Goal: Transaction & Acquisition: Purchase product/service

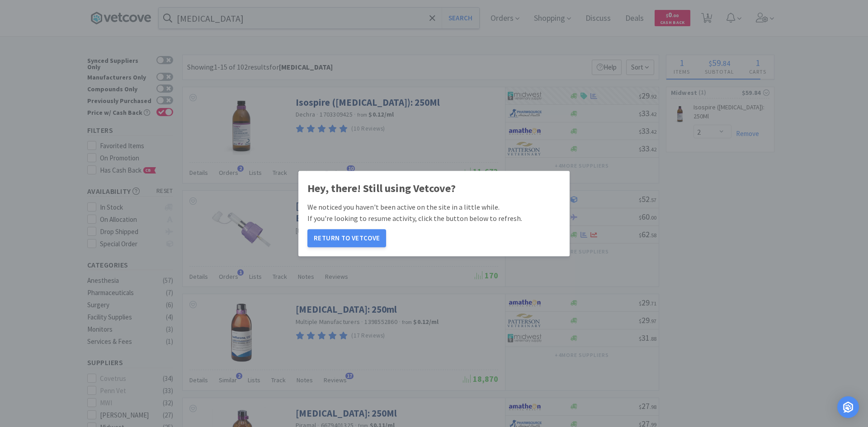
select select "2"
click at [358, 241] on button "Return to Vetcove" at bounding box center [346, 238] width 79 height 18
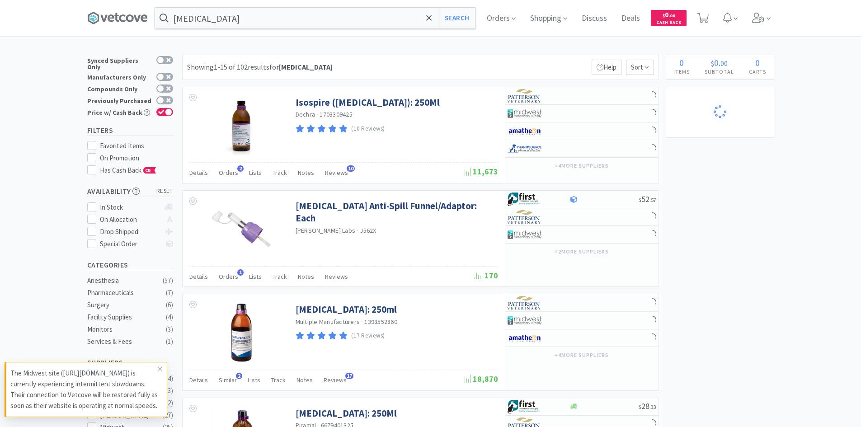
click at [290, 24] on input "[MEDICAL_DATA]" at bounding box center [315, 18] width 320 height 21
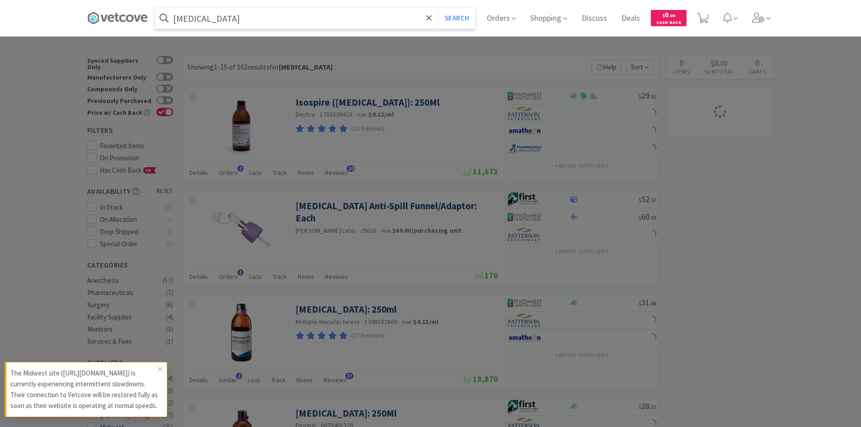
select select "2"
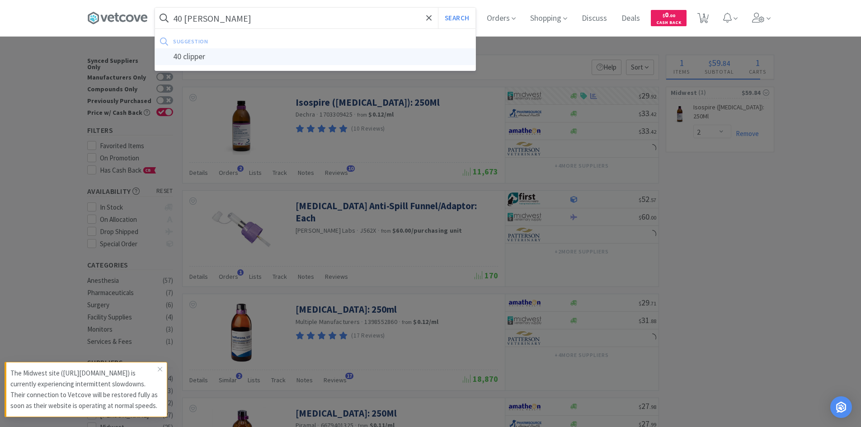
click at [275, 57] on div "40 clipper" at bounding box center [315, 56] width 320 height 17
type input "40 clipper"
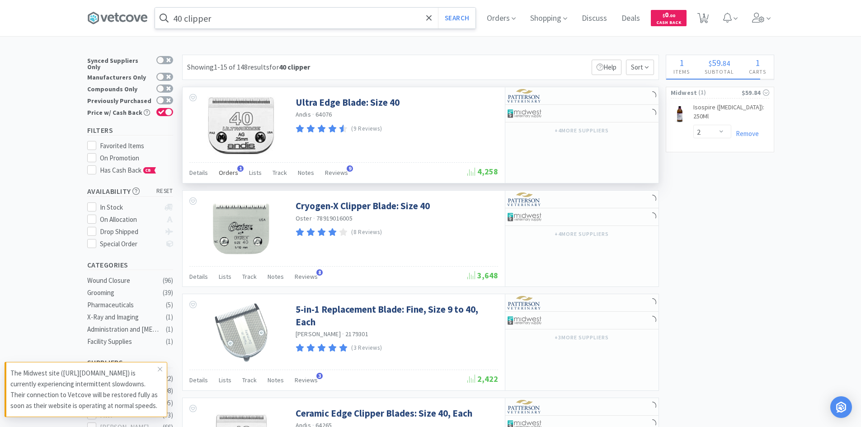
click at [230, 172] on span "Orders" at bounding box center [228, 173] width 19 height 8
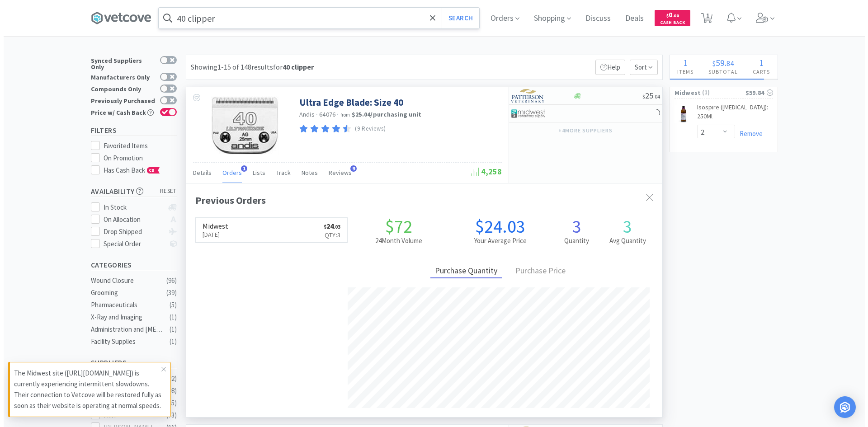
scroll to position [234, 476]
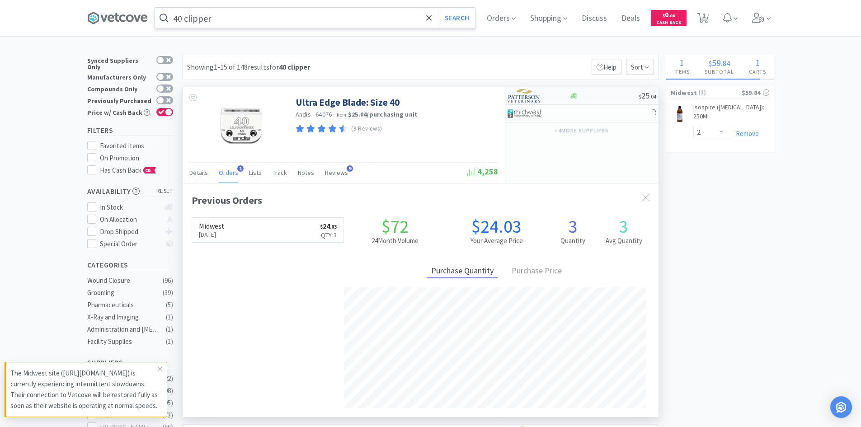
click at [600, 91] on div "$ 25 . 04" at bounding box center [581, 96] width 153 height 18
select select "1"
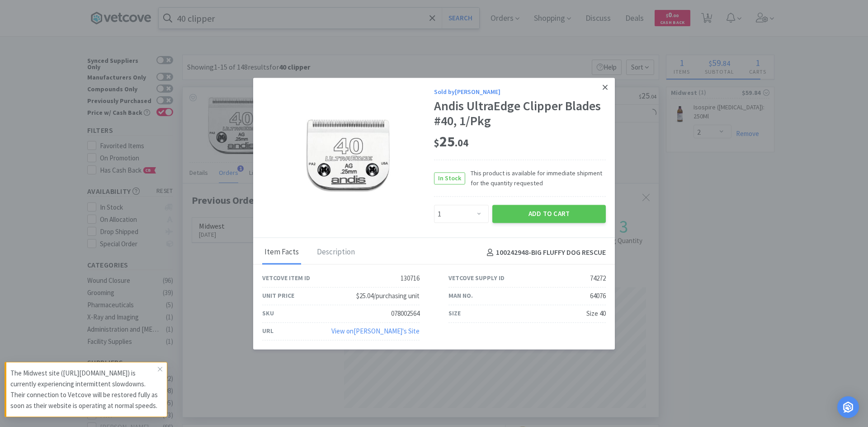
click at [604, 89] on icon at bounding box center [604, 87] width 5 height 5
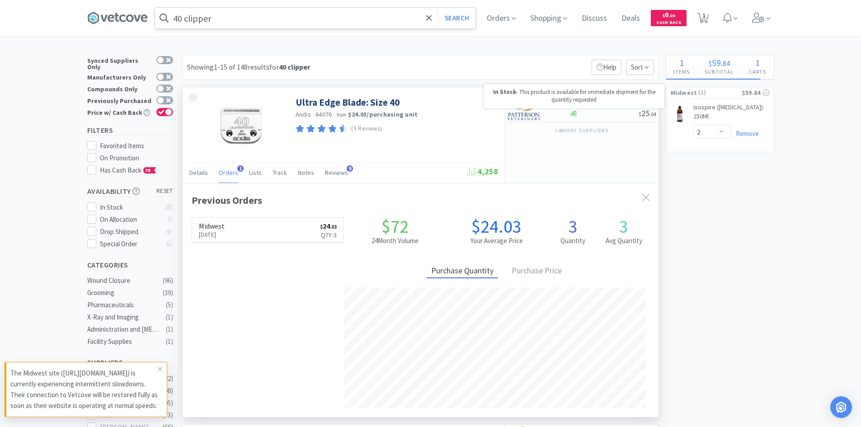
click at [574, 116] on icon at bounding box center [573, 113] width 7 height 7
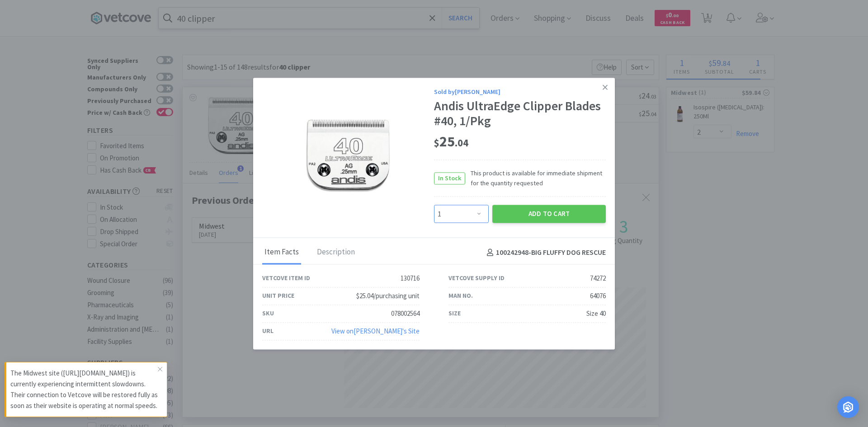
click at [483, 215] on select "Enter Quantity 1 2 3 4 5 6 7 8 9 10 11 12 13 14 15 16 17 18 19 20 Enter Quantity" at bounding box center [461, 214] width 55 height 18
select select "2"
click at [434, 205] on select "Enter Quantity 1 2 3 4 5 6 7 8 9 10 11 12 13 14 15 16 17 18 19 20 Enter Quantity" at bounding box center [461, 214] width 55 height 18
click at [531, 225] on div "Add to Cart" at bounding box center [548, 214] width 117 height 22
click at [535, 216] on button "Add to Cart" at bounding box center [548, 214] width 113 height 18
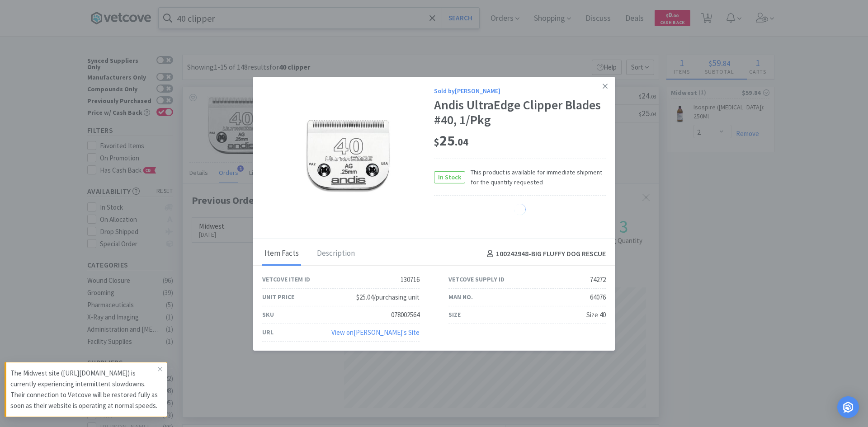
select select "2"
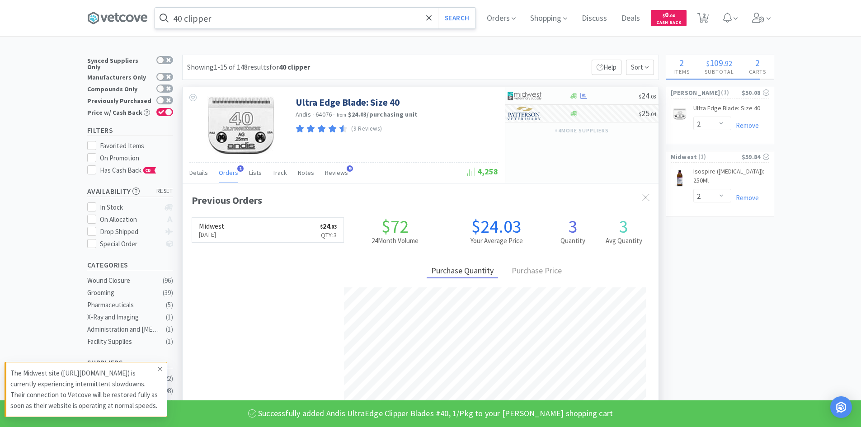
click at [160, 366] on icon at bounding box center [159, 369] width 5 height 7
